Goal: Contribute content: Add original content to the website for others to see

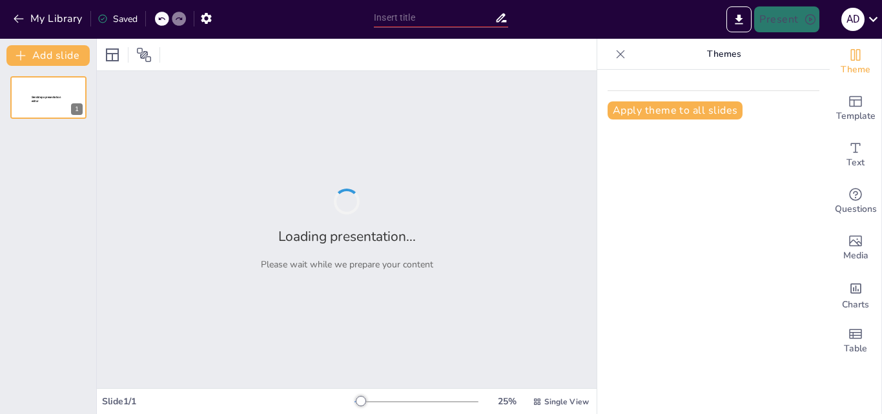
type input "Peran Komisi IV DPR RI dalam Pemberdayaan Masyarakat Desa Penyangga TNWK: Fungs…"
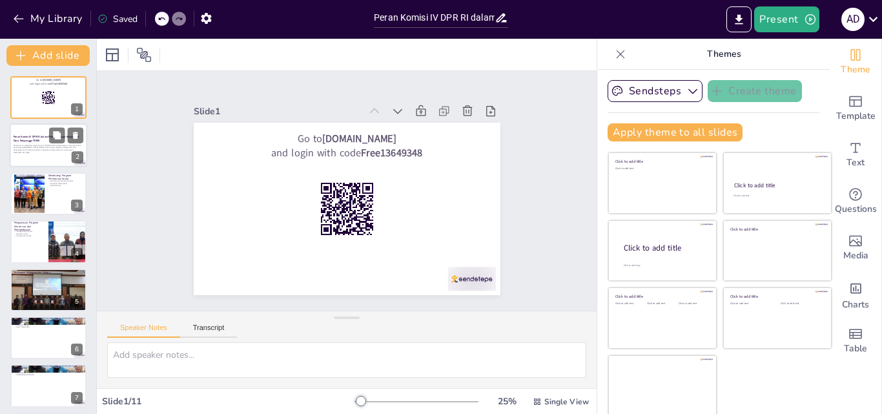
click at [36, 160] on div at bounding box center [48, 146] width 77 height 44
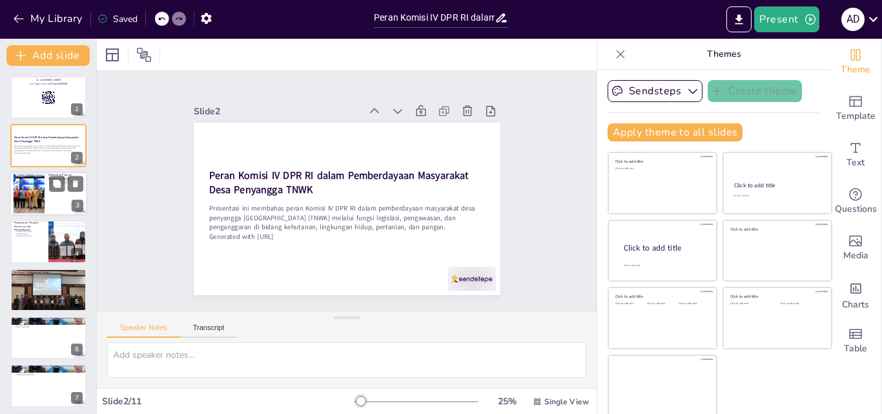
click at [34, 189] on div at bounding box center [29, 193] width 68 height 39
checkbox input "true"
type textarea "Komisi IV berperan penting dalam mendukung Perhutanan Sosial, yang memberikan a…"
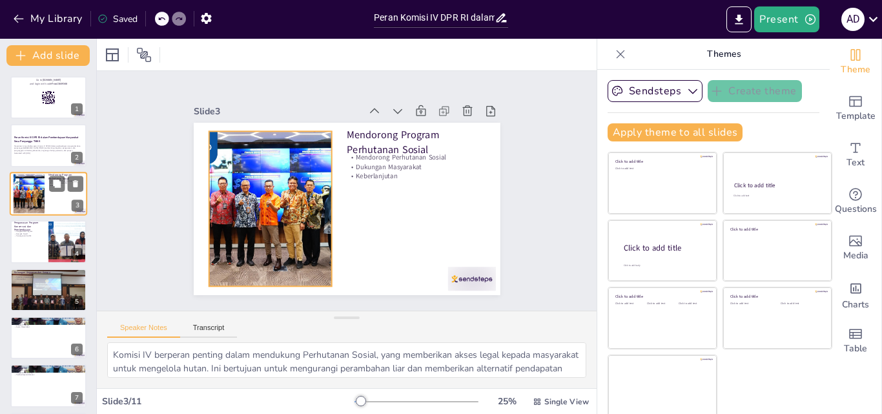
click at [33, 206] on div at bounding box center [29, 193] width 68 height 39
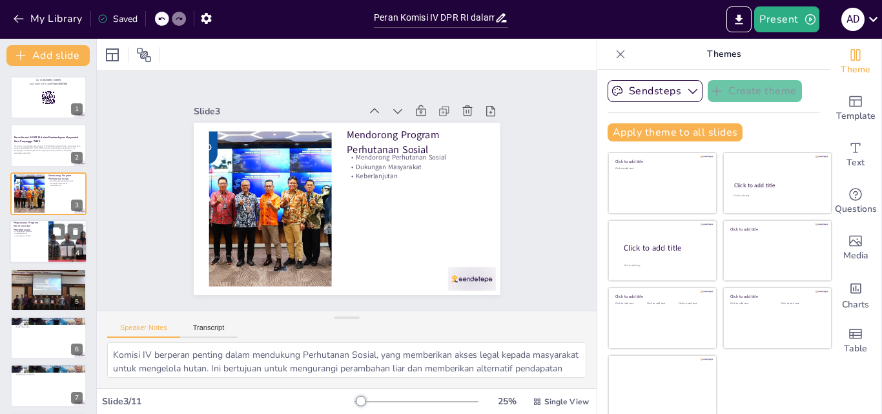
click at [26, 240] on div at bounding box center [48, 242] width 77 height 44
checkbox input "true"
type textarea "Pengawasan yang dilakukan oleh Komisi IV memastikan bahwa program-program yang …"
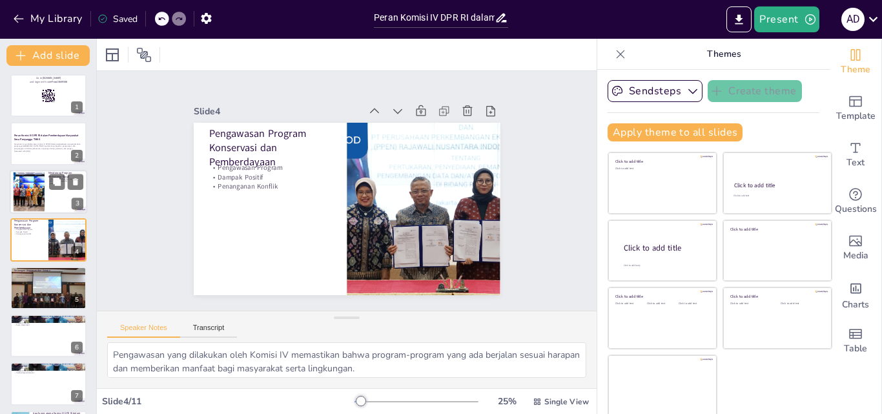
click at [37, 201] on div at bounding box center [29, 191] width 68 height 39
checkbox input "true"
type textarea "Komisi IV berperan penting dalam mendukung Perhutanan Sosial, yang memberikan a…"
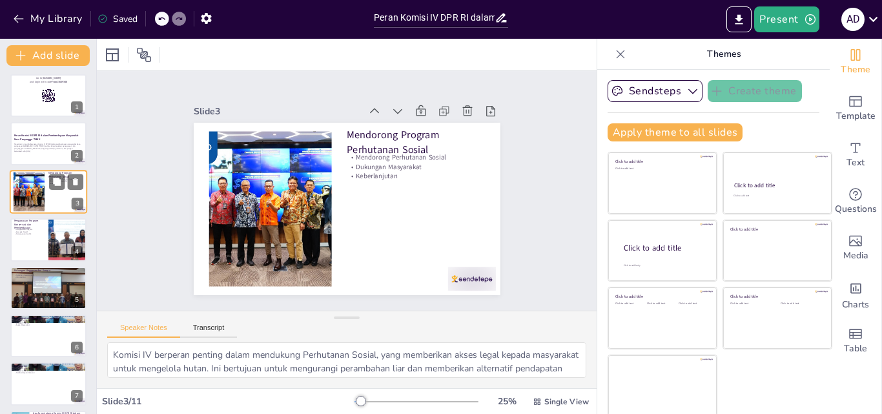
scroll to position [0, 0]
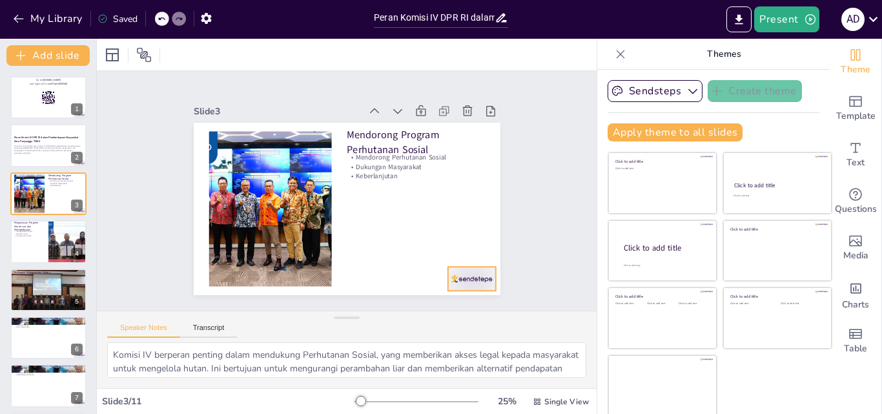
click at [438, 307] on div at bounding box center [411, 329] width 54 height 45
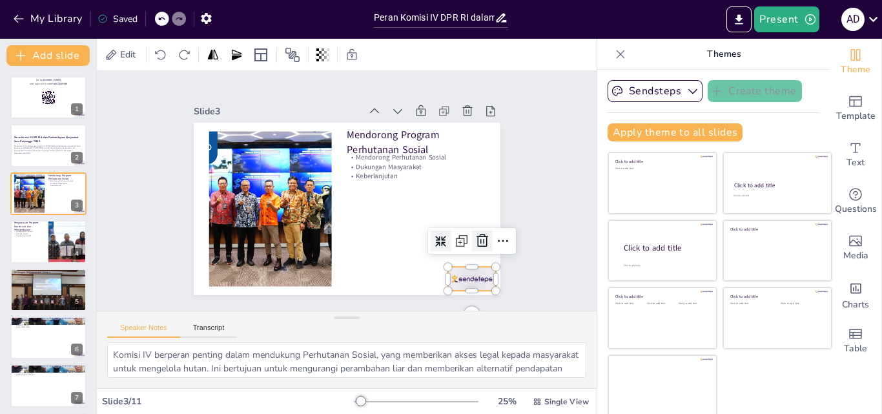
click at [466, 271] on icon at bounding box center [459, 280] width 19 height 19
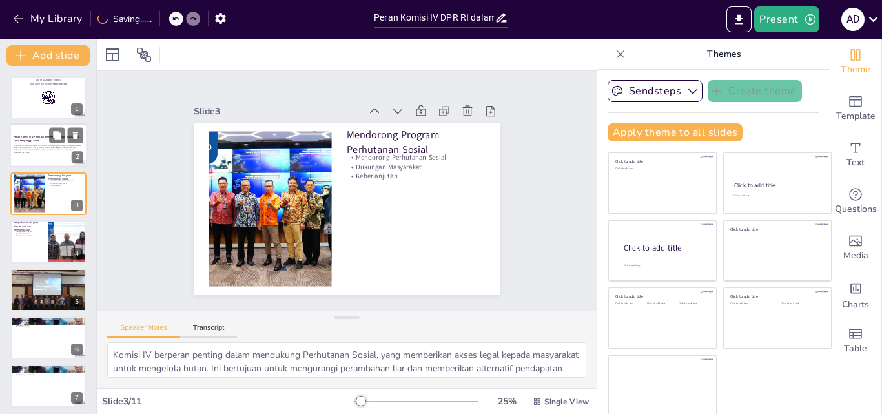
click at [46, 133] on div at bounding box center [48, 146] width 77 height 44
checkbox input "true"
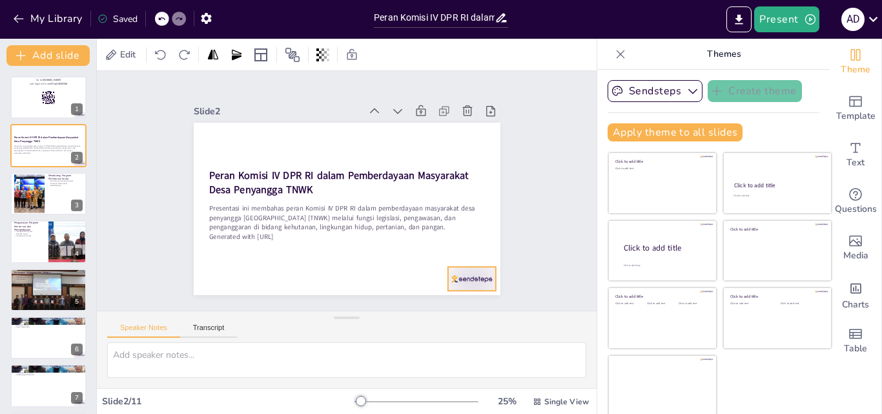
click at [320, 311] on div at bounding box center [301, 337] width 37 height 53
click at [302, 65] on icon at bounding box center [293, 56] width 17 height 17
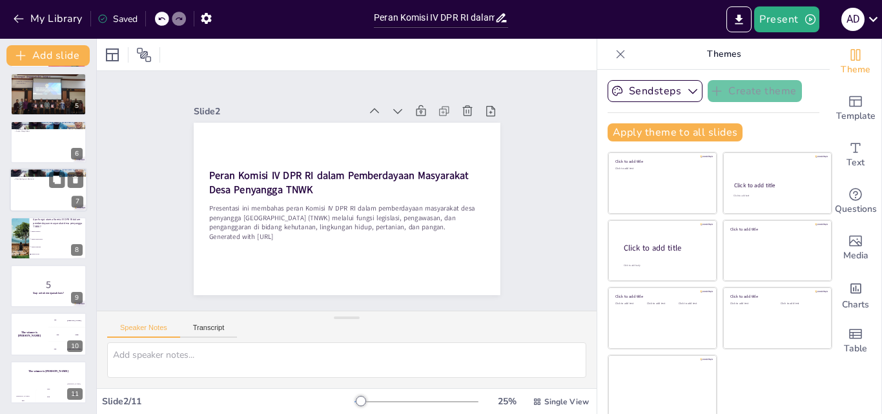
click at [45, 189] on div at bounding box center [48, 191] width 77 height 44
checkbox input "true"
type textarea "[PERSON_NAME] sebagai jembatan sangat penting untuk menghubungkan masyarakat de…"
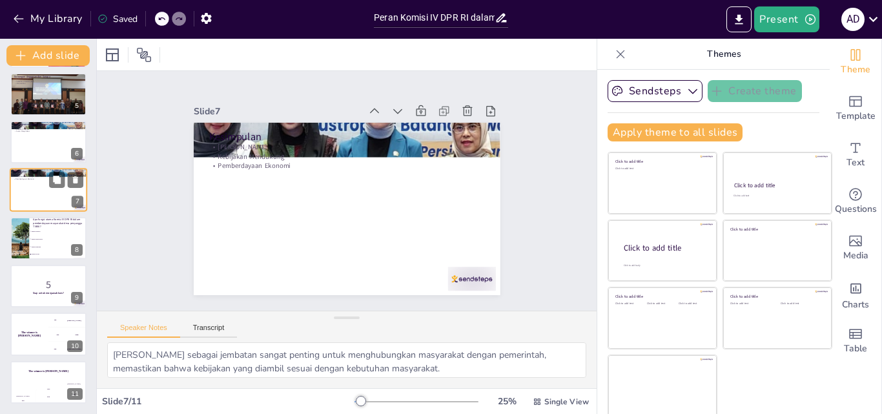
scroll to position [146, 0]
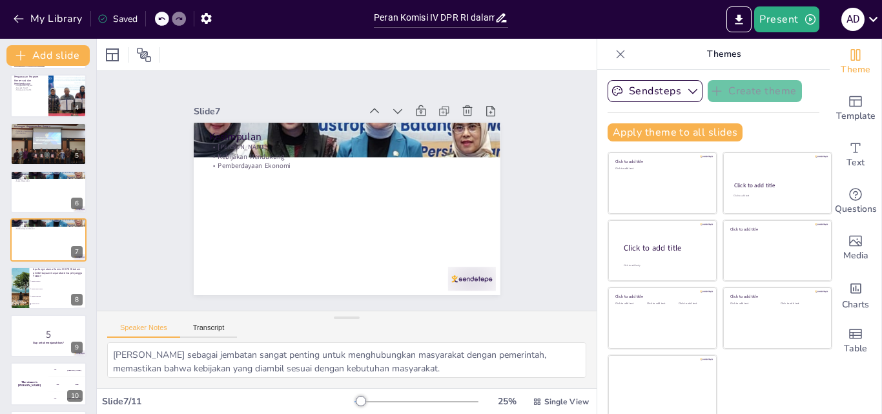
click at [705, 57] on p "Themes" at bounding box center [724, 54] width 186 height 31
click at [651, 92] on button "Sendsteps" at bounding box center [655, 91] width 95 height 22
click at [652, 92] on button "Sendsteps" at bounding box center [655, 91] width 95 height 22
click at [705, 54] on p "Themes" at bounding box center [724, 54] width 186 height 31
click at [705, 61] on icon "Change the overall theme" at bounding box center [855, 54] width 15 height 15
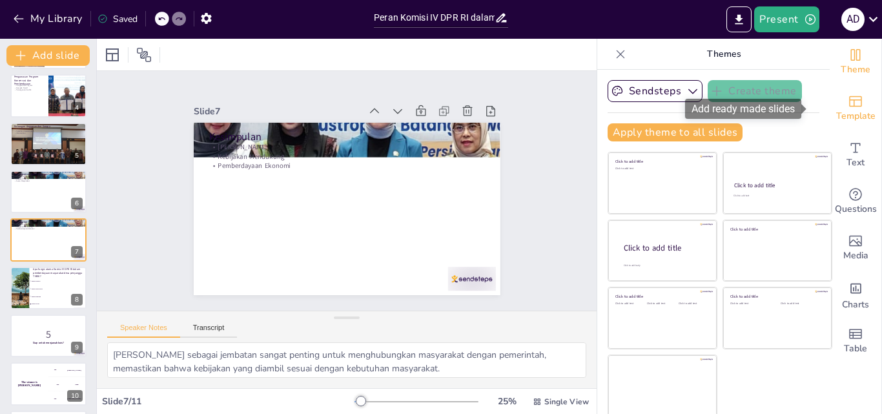
click at [705, 123] on span "Template" at bounding box center [855, 116] width 39 height 14
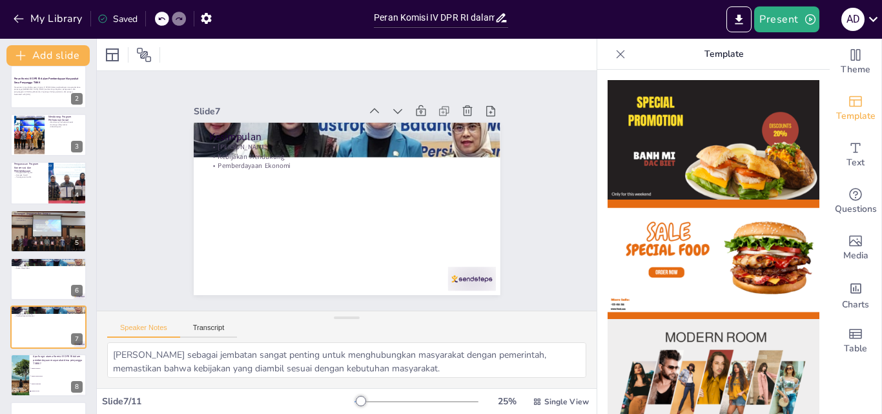
scroll to position [0, 0]
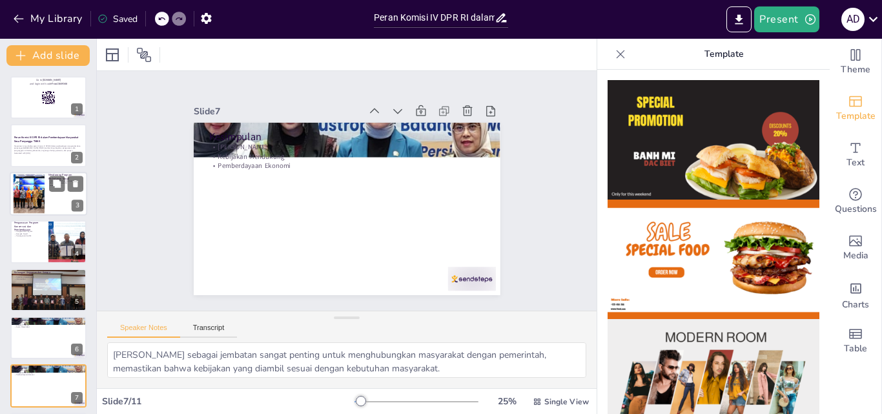
click at [31, 192] on div at bounding box center [29, 193] width 68 height 39
checkbox input "true"
type textarea "Komisi IV berperan penting dalam mendukung Perhutanan Sosial, yang memberikan a…"
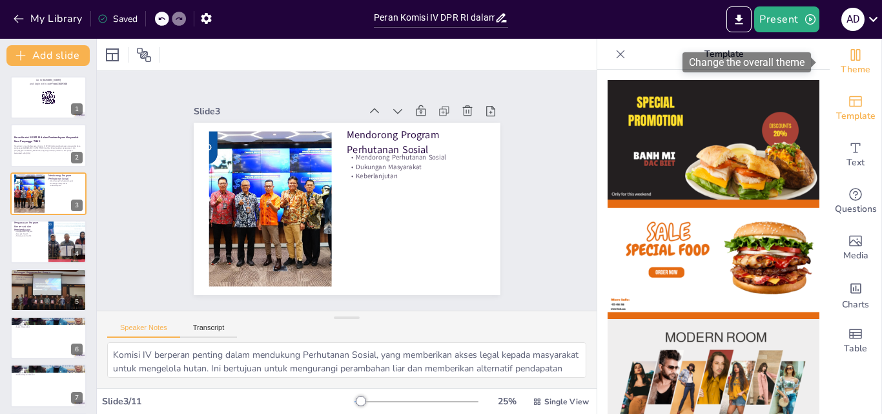
click at [705, 60] on icon "Change the overall theme" at bounding box center [856, 55] width 10 height 12
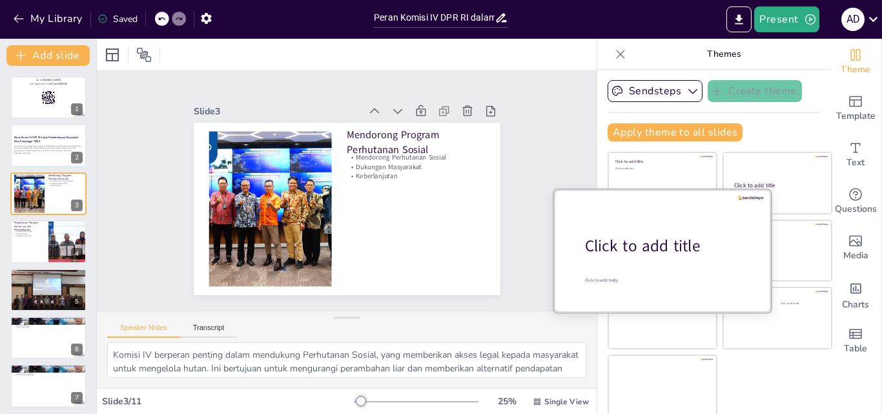
scroll to position [3, 0]
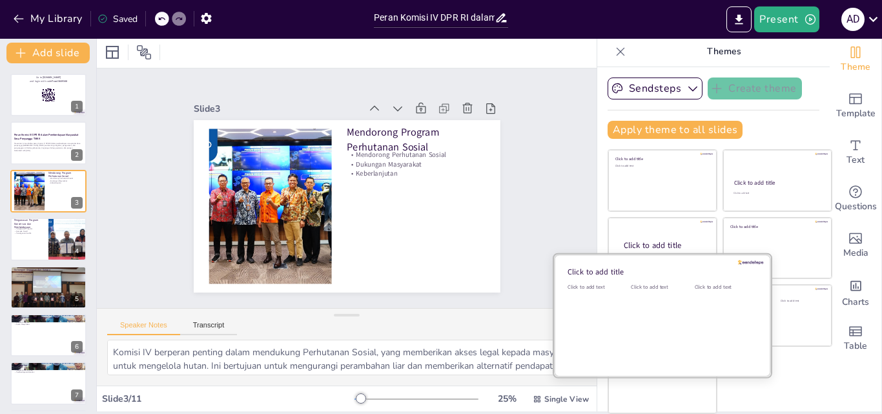
click at [631, 321] on div "Click to add text" at bounding box center [660, 323] width 58 height 80
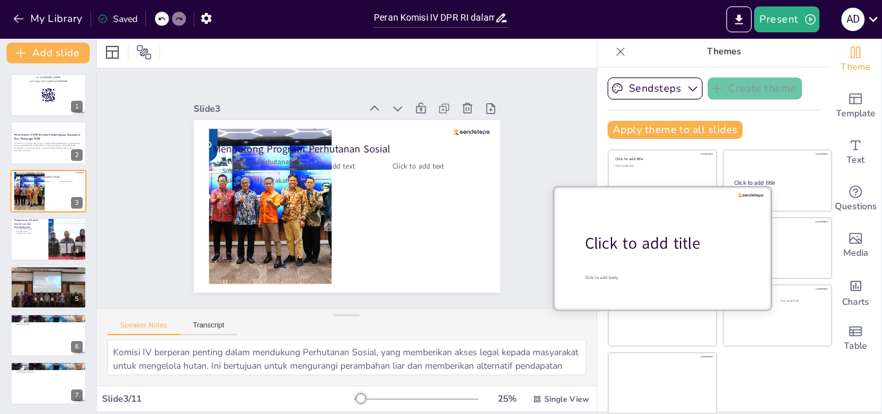
drag, startPoint x: 652, startPoint y: 232, endPoint x: 655, endPoint y: 239, distance: 8.1
click at [655, 187] on div "Click to add title Click to add body" at bounding box center [662, 187] width 217 height 0
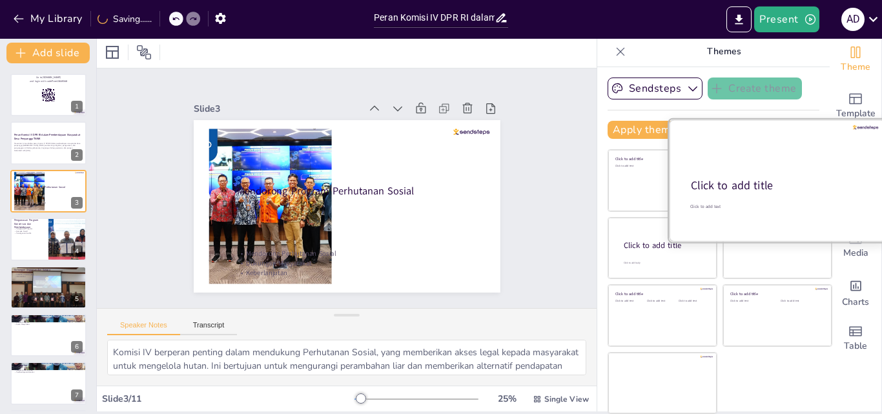
click at [705, 187] on div "Click to add title" at bounding box center [776, 185] width 171 height 15
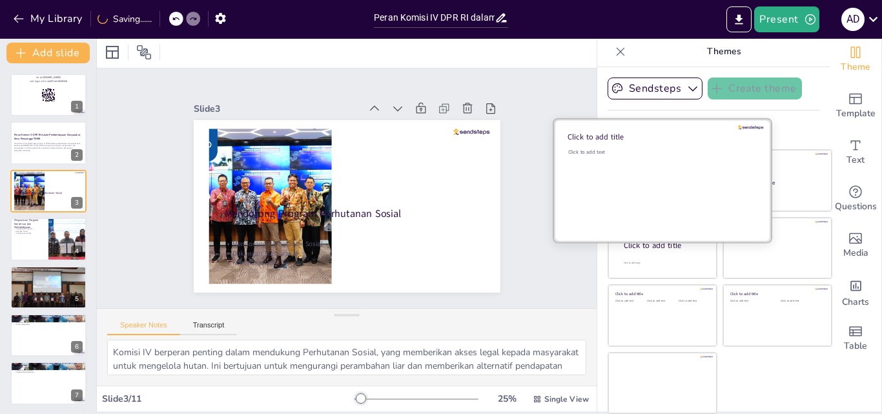
click at [610, 174] on div "Click to add text" at bounding box center [660, 189] width 185 height 80
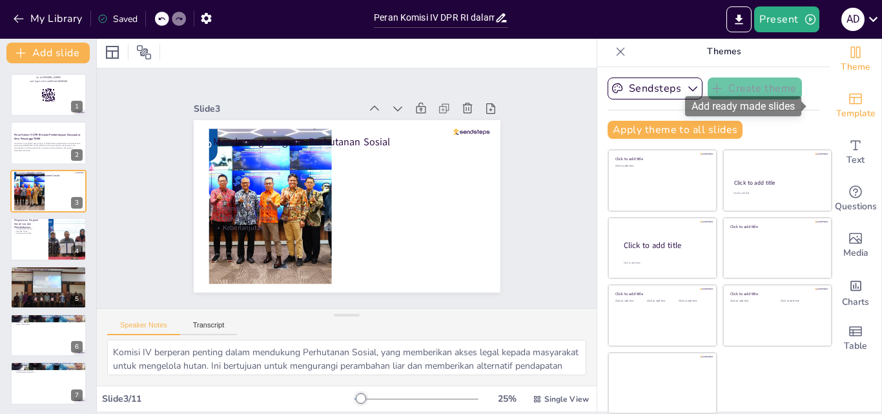
click at [705, 109] on span "Template" at bounding box center [855, 114] width 39 height 14
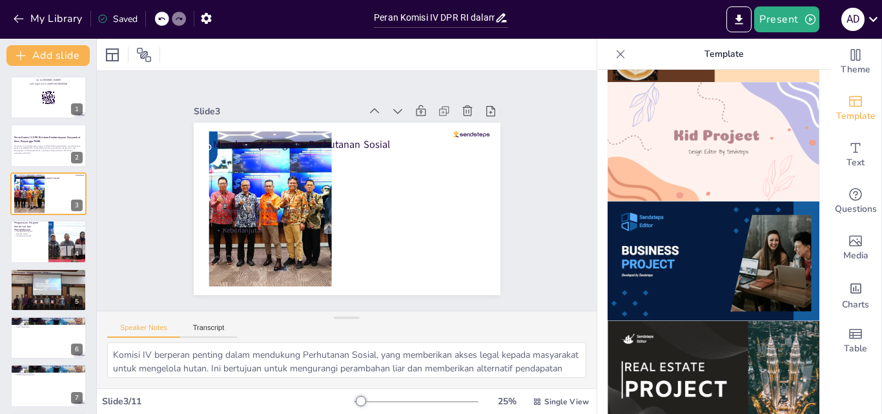
scroll to position [909, 0]
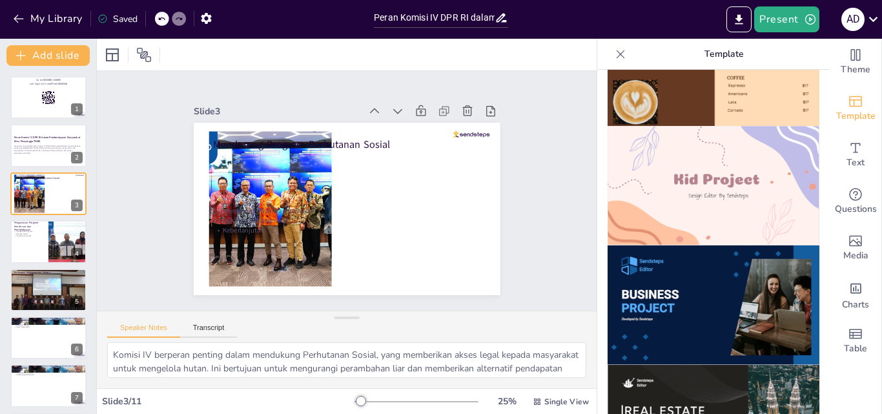
click at [702, 164] on img at bounding box center [714, 185] width 212 height 119
checkbox input "true"
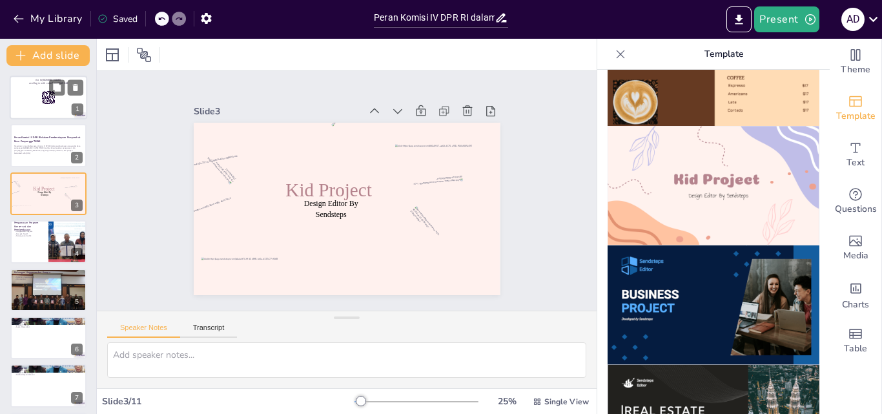
click at [30, 102] on div at bounding box center [48, 98] width 77 height 44
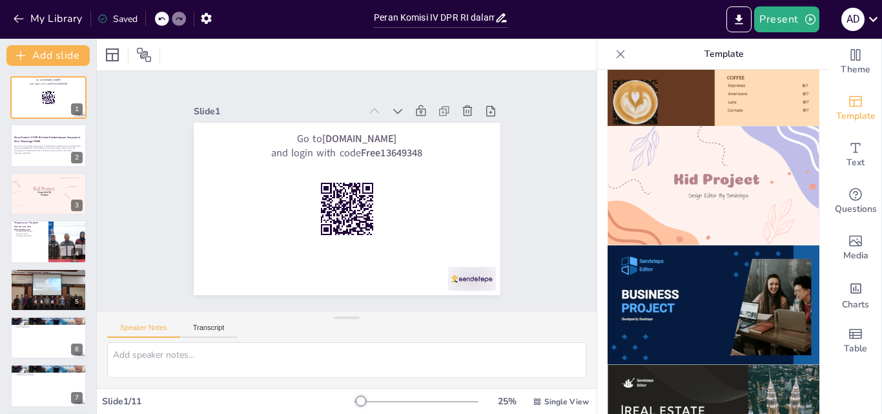
click at [42, 171] on div "Go to [DOMAIN_NAME] and login with code Free13649348 1 Peran Komisi IV DPR RI d…" at bounding box center [48, 337] width 96 height 523
click at [45, 180] on div at bounding box center [41, 174] width 23 height 21
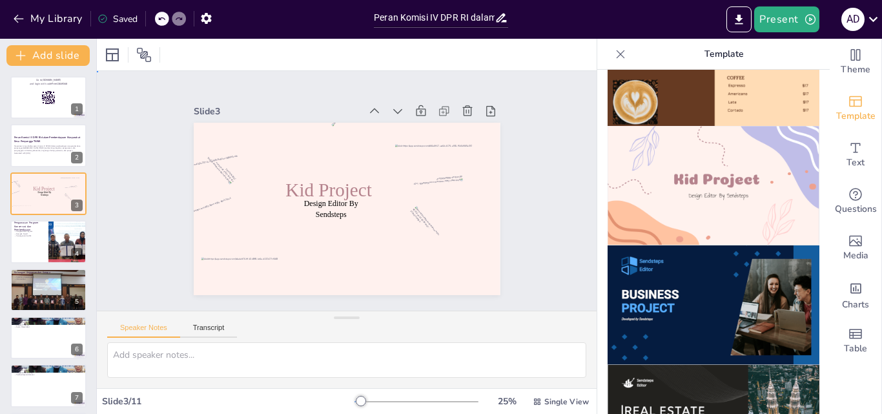
click at [546, 259] on div "Slide 1 Go to [DOMAIN_NAME] and login with code Free13649348 Slide 2 Peran Komi…" at bounding box center [347, 190] width 522 height 291
click at [56, 145] on p "Presentasi ini membahas peran Komisi IV DPR RI dalam pemberdayaan masyarakat de…" at bounding box center [49, 147] width 70 height 7
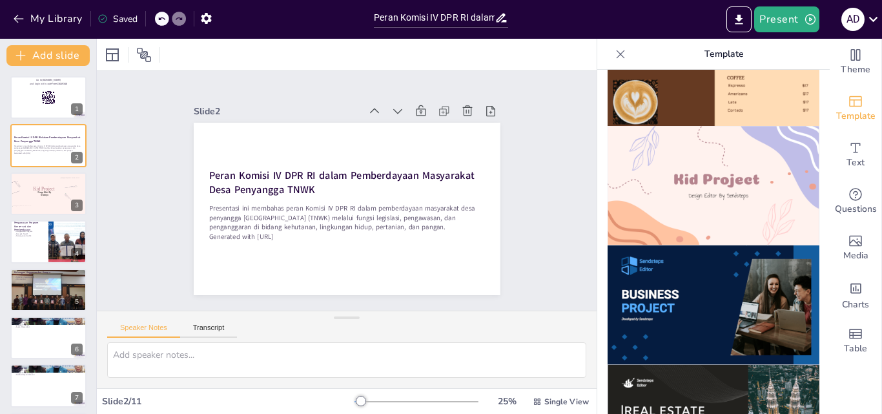
click at [45, 216] on div "Go to [DOMAIN_NAME] and login with code Free13649348 1 Peran Komisi IV DPR RI d…" at bounding box center [48, 337] width 96 height 523
click at [44, 200] on div at bounding box center [48, 194] width 77 height 44
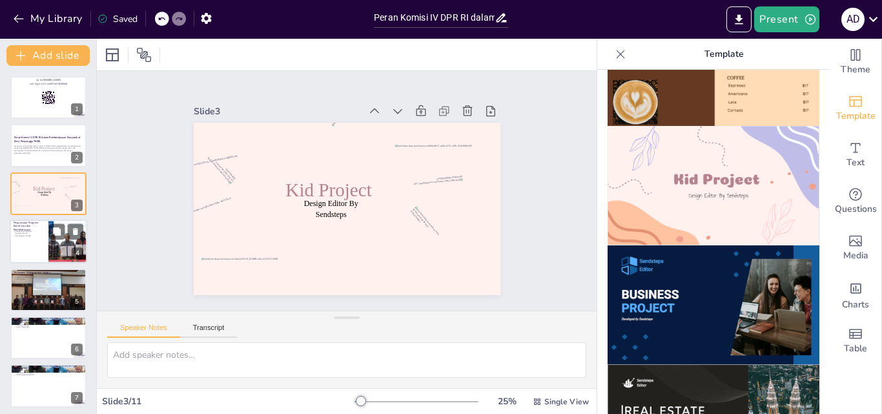
click at [36, 252] on div at bounding box center [48, 242] width 77 height 44
checkbox input "true"
type textarea "Pengawasan yang dilakukan oleh Komisi IV memastikan bahwa program-program yang …"
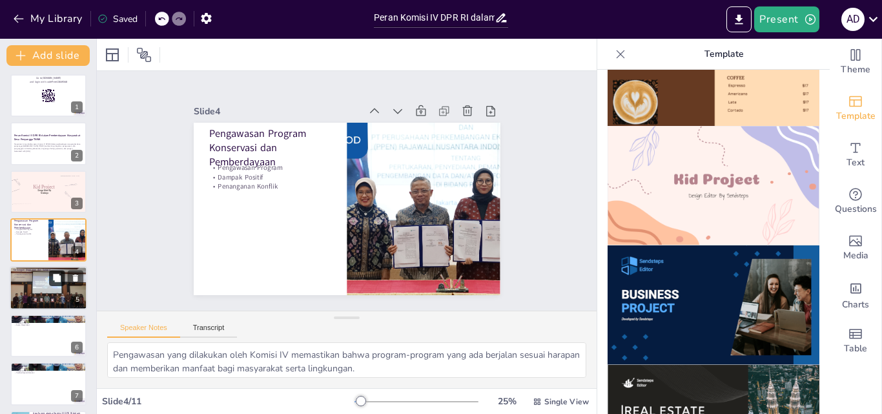
checkbox input "true"
click at [56, 284] on button at bounding box center [56, 277] width 15 height 15
type textarea "Dukungan anggaran yang diperjuangkan oleh Komisi IV sangat penting untuk memast…"
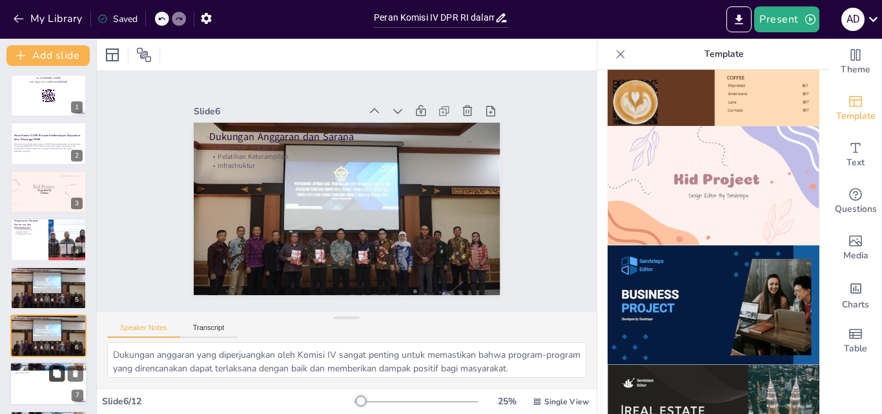
scroll to position [98, 0]
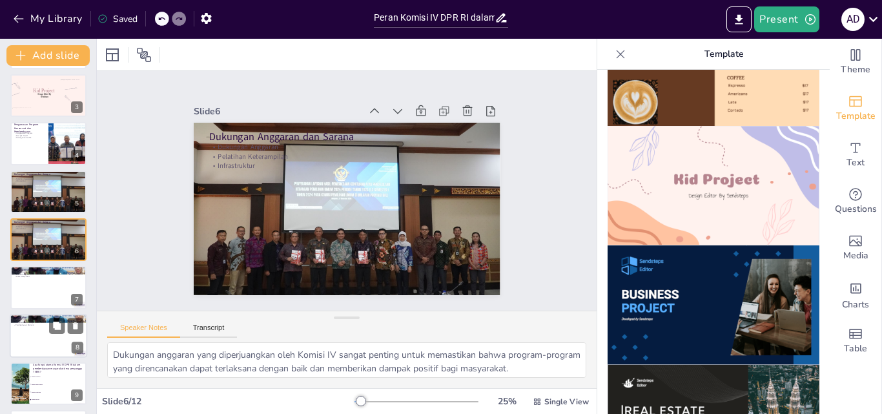
checkbox input "true"
click at [44, 331] on div at bounding box center [48, 336] width 77 height 44
type textarea "[PERSON_NAME] sebagai jembatan sangat penting untuk menghubungkan masyarakat de…"
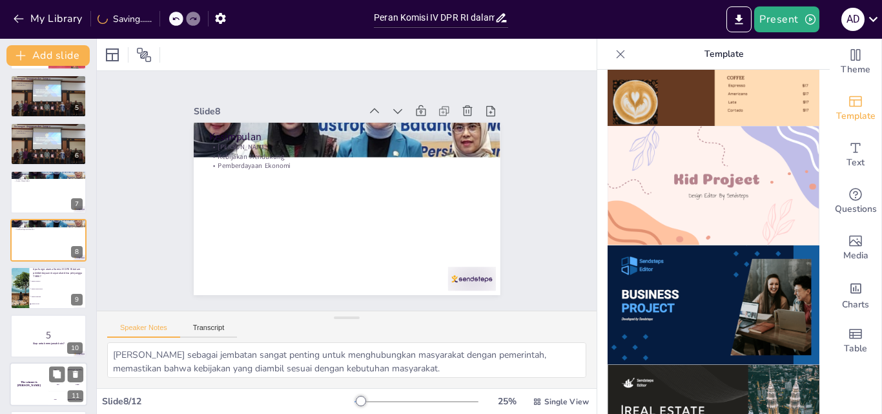
checkbox input "true"
click at [27, 331] on div "The winner is [PERSON_NAME]" at bounding box center [29, 384] width 38 height 43
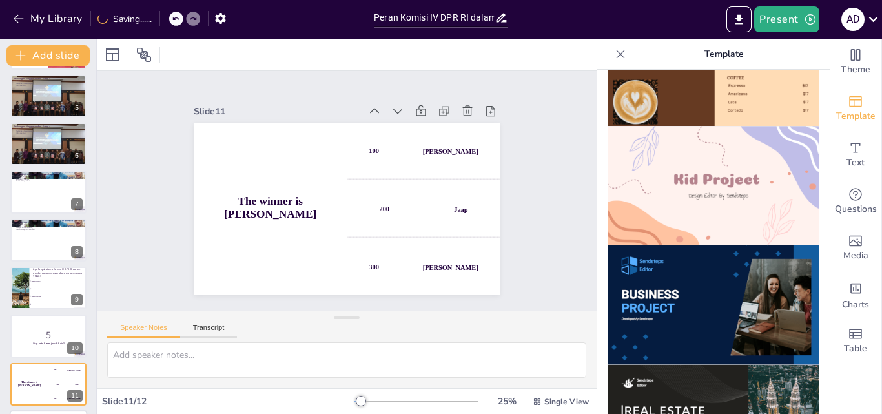
scroll to position [244, 0]
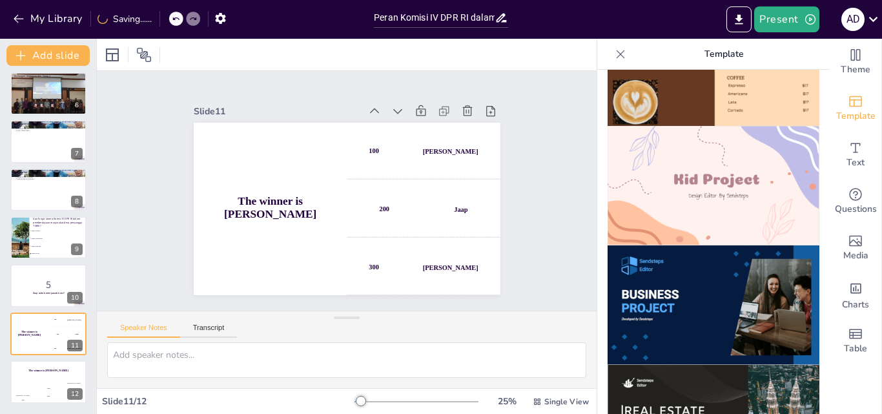
checkbox input "true"
